Goal: Complete application form

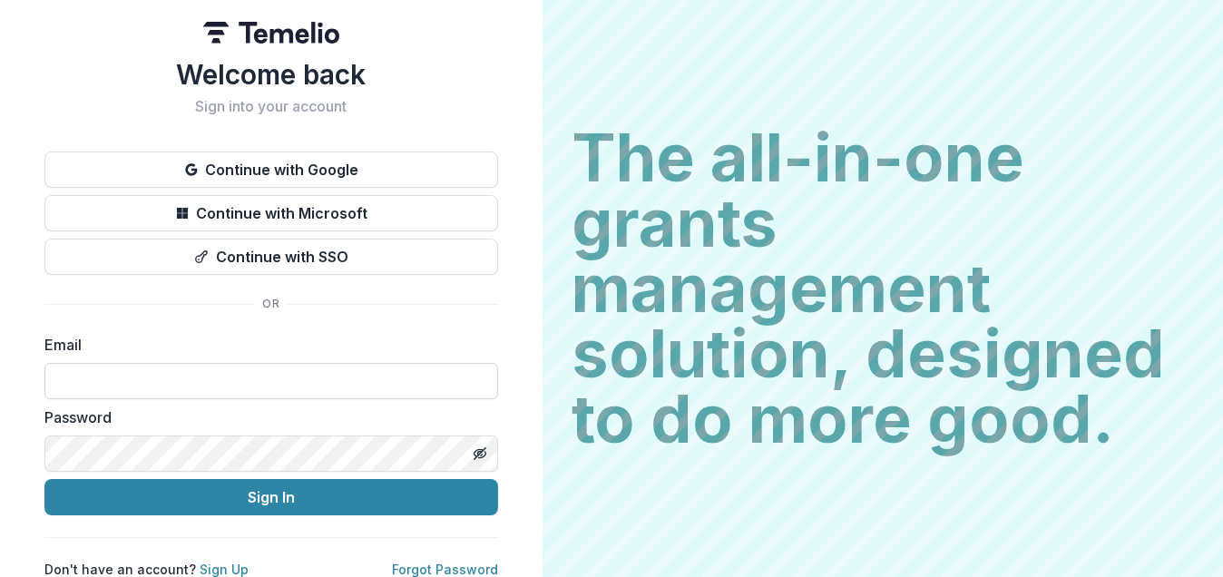
click at [80, 386] on input at bounding box center [270, 381] width 453 height 36
type input "**********"
click at [473, 446] on icon "Toggle password visibility" at bounding box center [480, 453] width 15 height 15
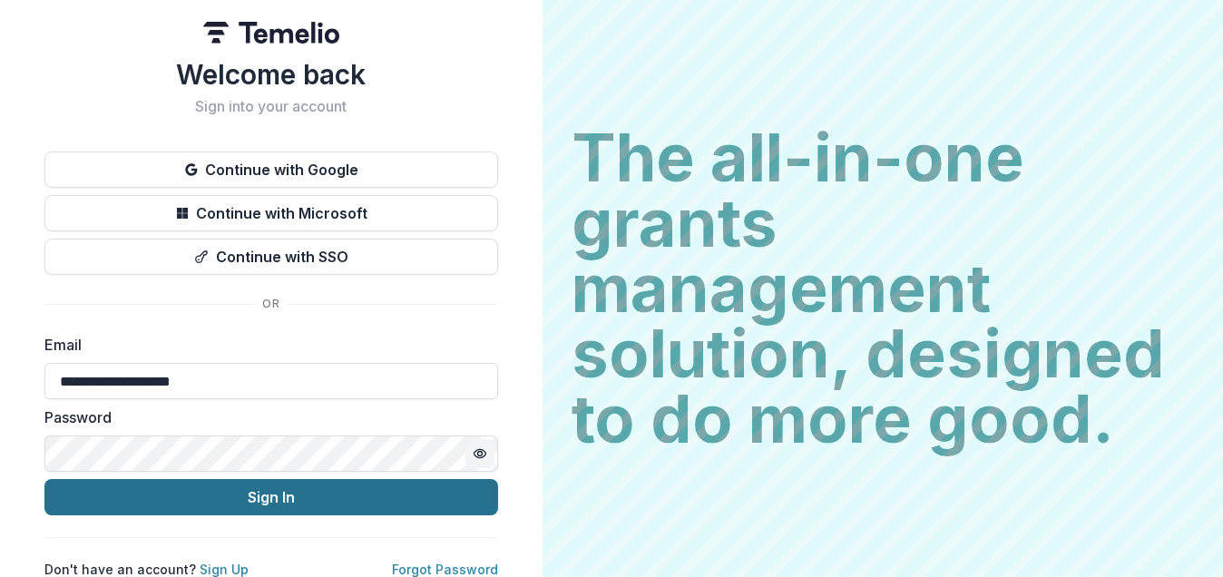
click at [308, 496] on button "Sign In" at bounding box center [270, 497] width 453 height 36
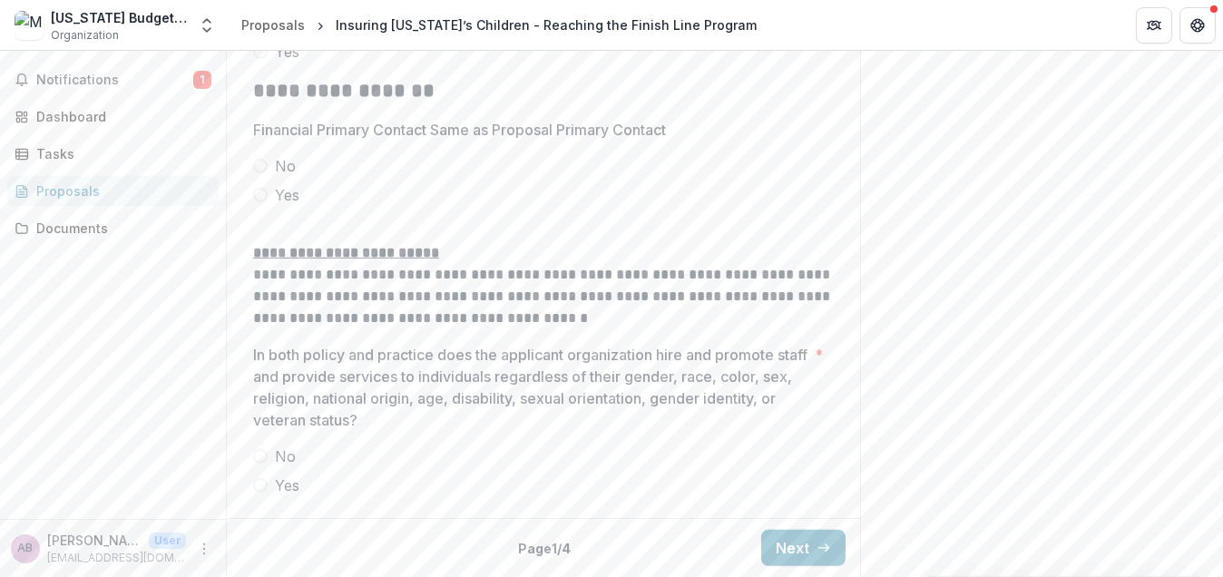
scroll to position [2953, 0]
click at [804, 544] on button "Next" at bounding box center [803, 548] width 84 height 36
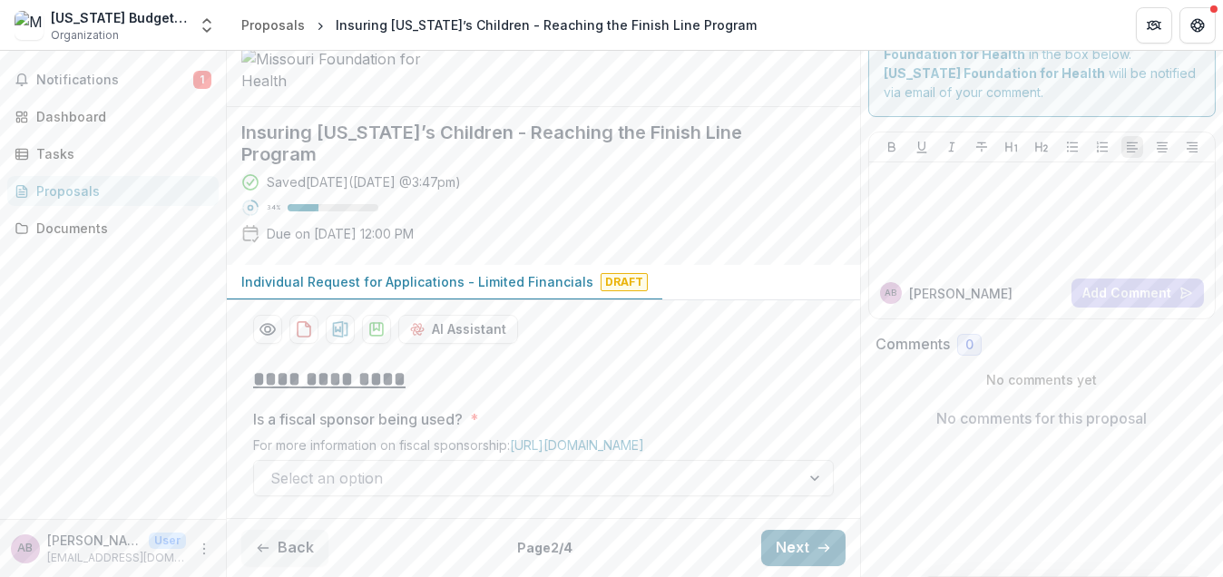
click at [765, 561] on button "Next" at bounding box center [803, 548] width 84 height 36
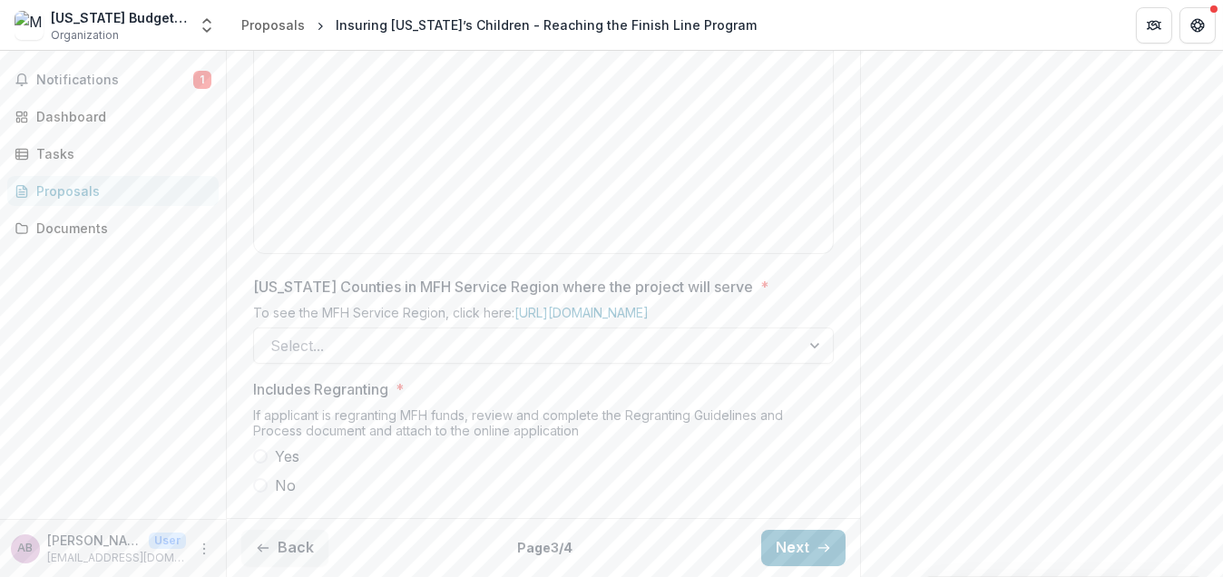
scroll to position [1037, 0]
click at [792, 548] on button "Next" at bounding box center [803, 548] width 84 height 36
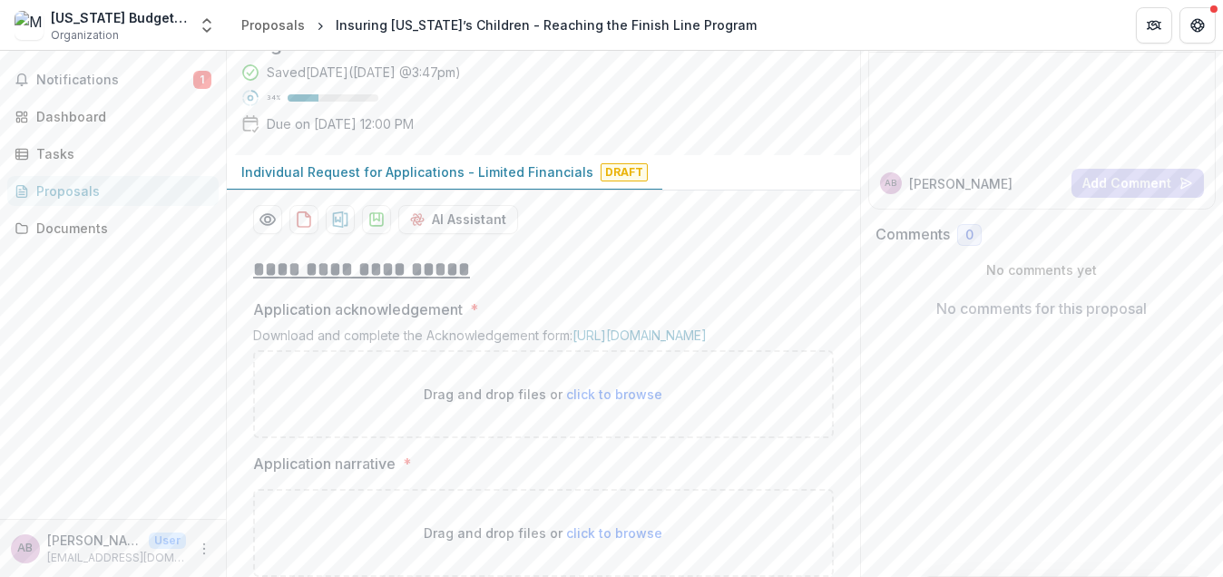
scroll to position [167, 0]
click at [409, 180] on p "Individual Request for Applications - Limited Financials" at bounding box center [417, 170] width 352 height 19
click at [59, 83] on span "Notifications" at bounding box center [114, 80] width 157 height 15
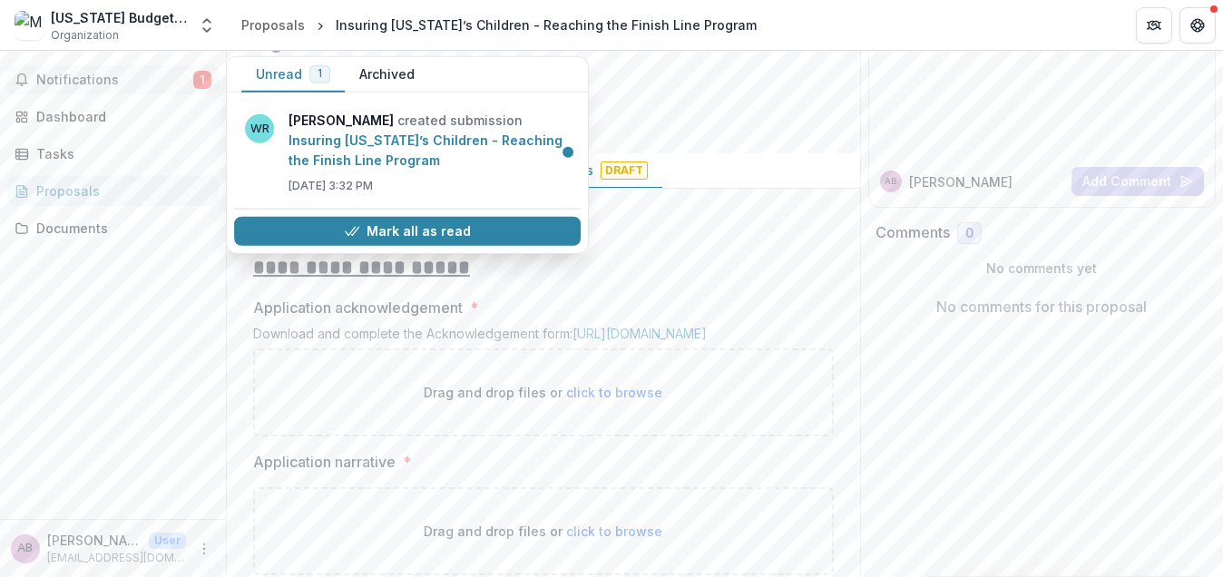
click at [59, 83] on span "Notifications" at bounding box center [114, 80] width 157 height 15
